Goal: Task Accomplishment & Management: Use online tool/utility

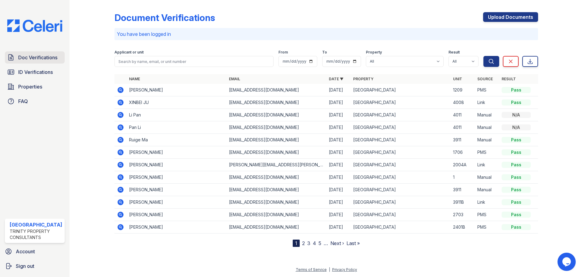
click at [39, 58] on span "Doc Verifications" at bounding box center [37, 57] width 39 height 7
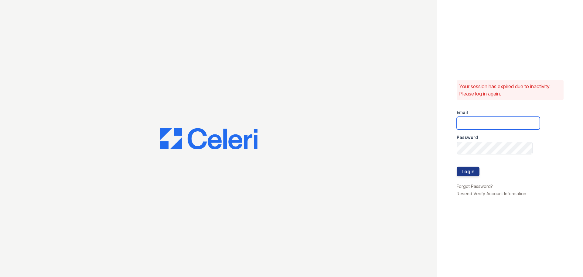
type input "[EMAIL_ADDRESS][DOMAIN_NAME]"
click at [471, 173] on button "Login" at bounding box center [468, 171] width 23 height 10
